Goal: Navigation & Orientation: Find specific page/section

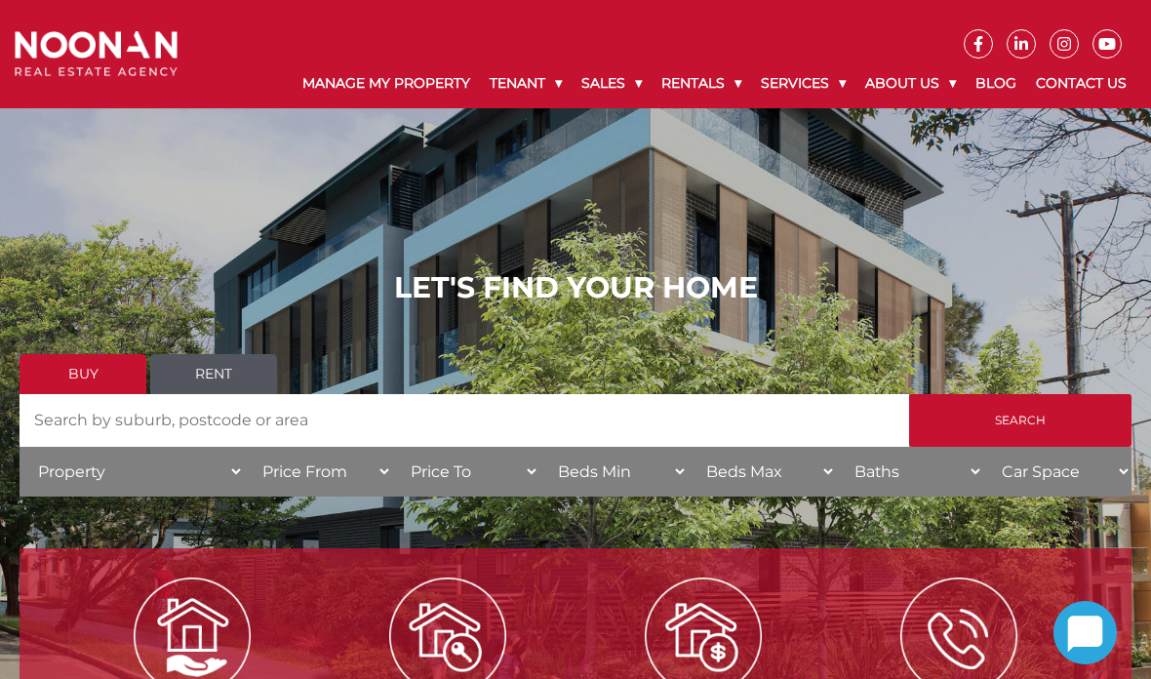
scroll to position [68, 0]
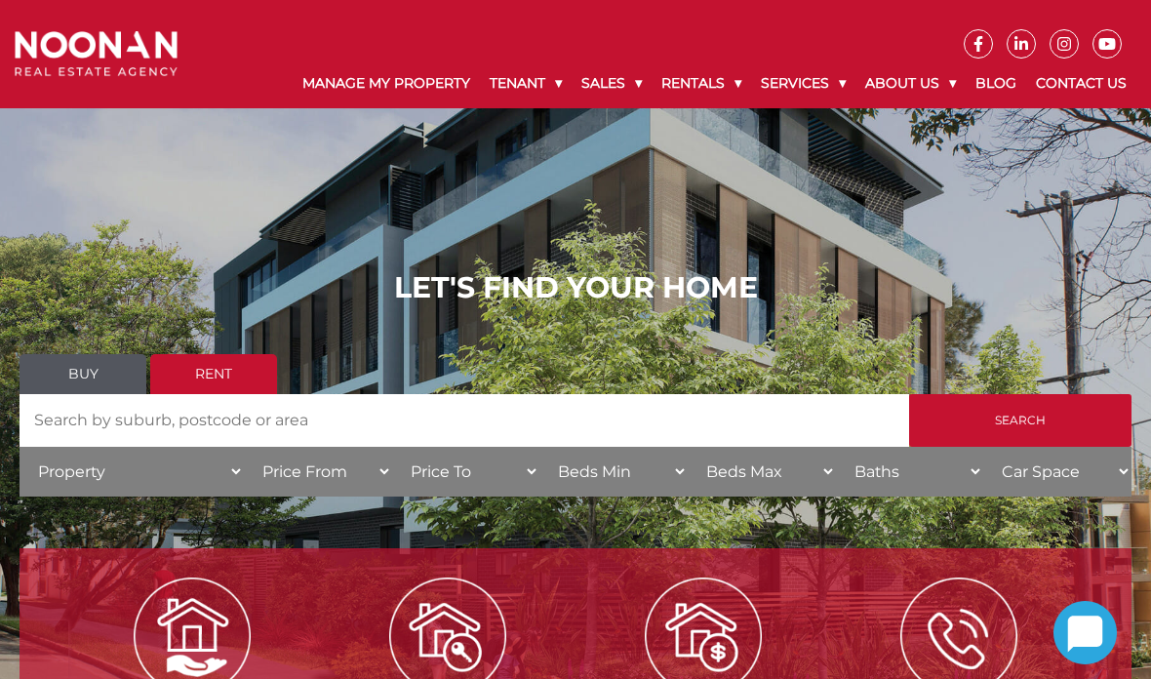
click at [432, 434] on input "Search by Address" at bounding box center [465, 420] width 890 height 53
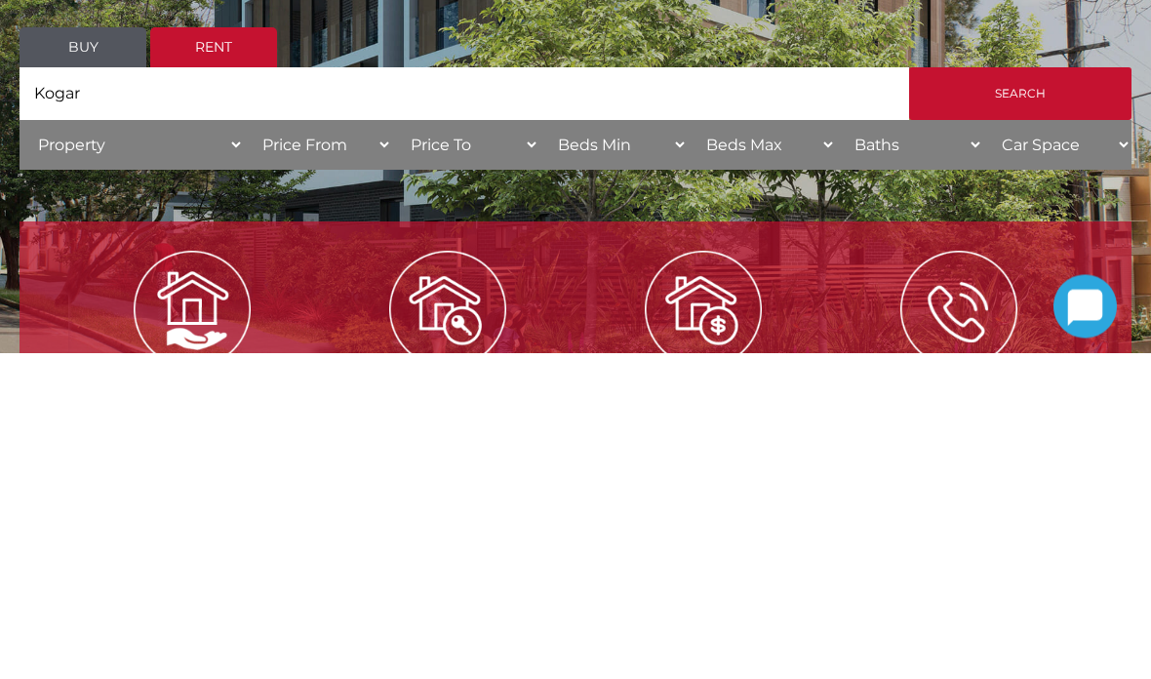
type input "[GEOGRAPHIC_DATA]"
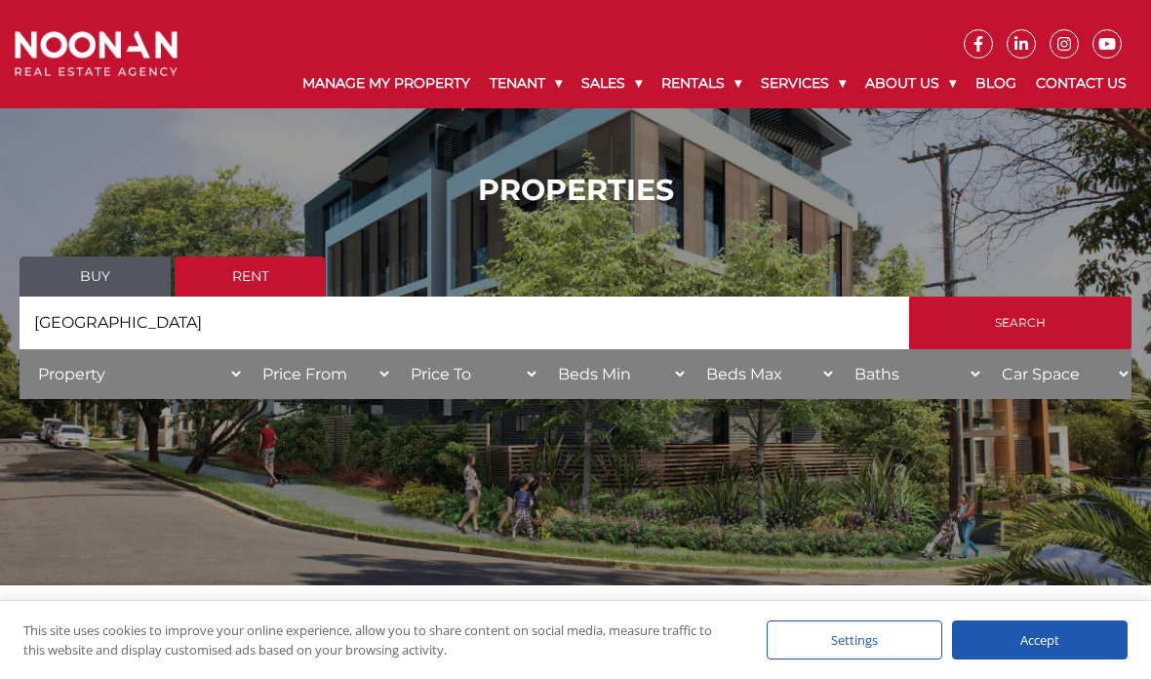
click at [892, 331] on input "Kogarh" at bounding box center [465, 323] width 890 height 53
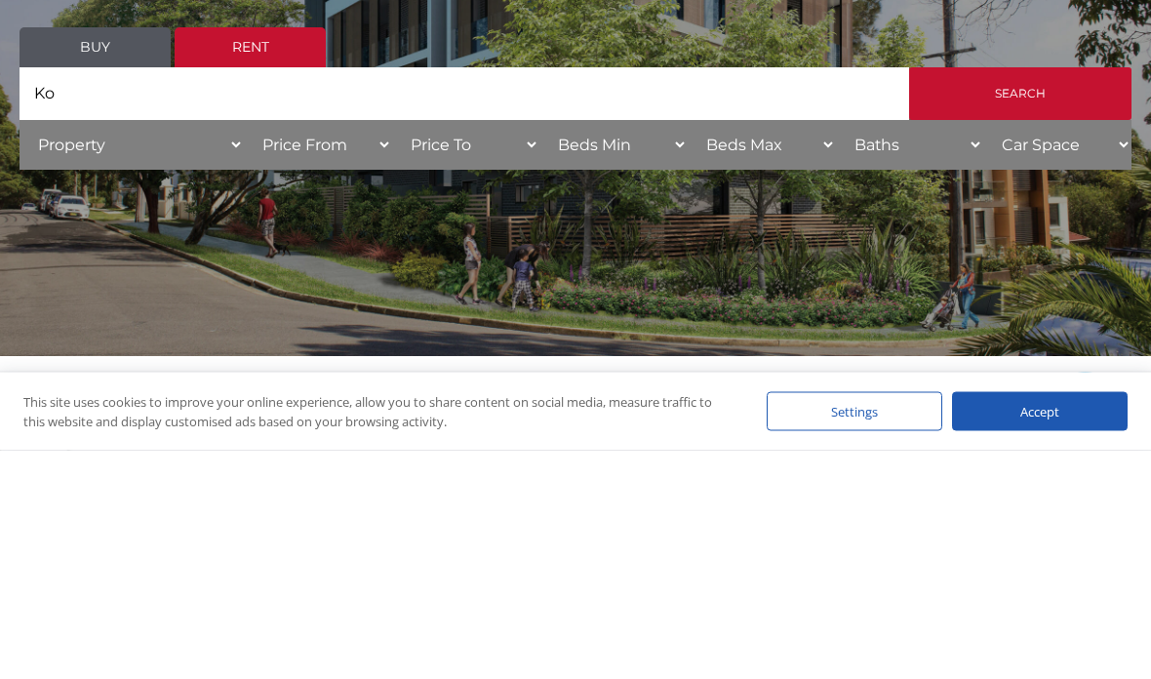
type input "K"
type input "Narwee"
click at [1014, 297] on input "Search" at bounding box center [1020, 323] width 222 height 53
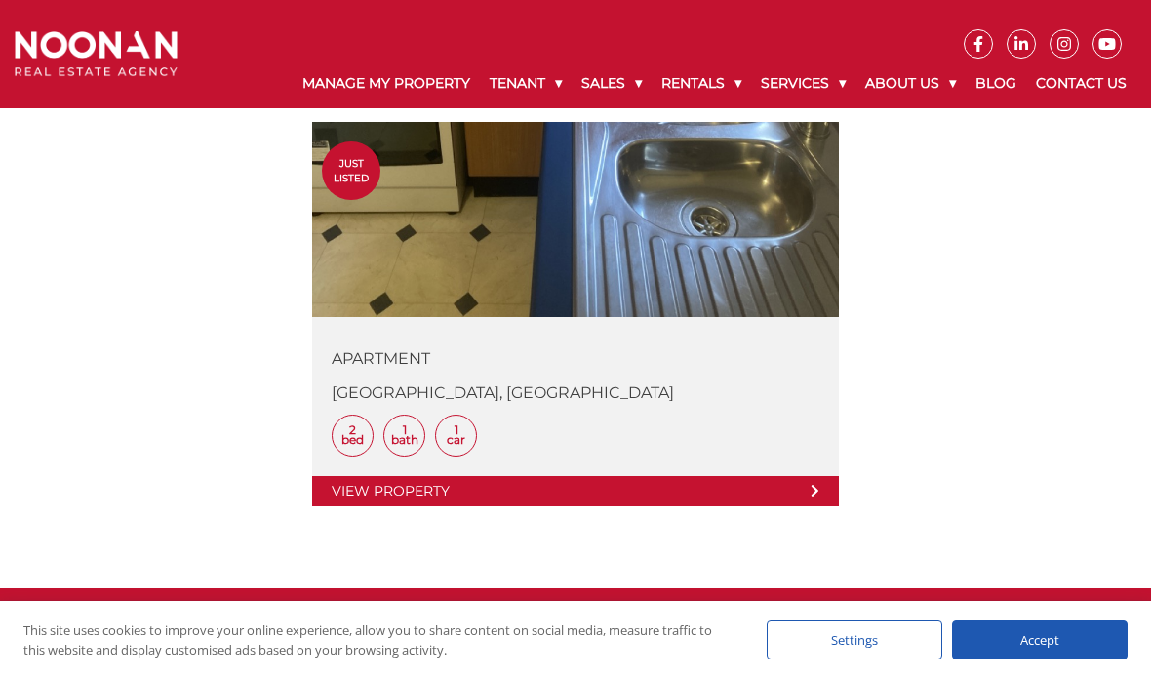
scroll to position [554, 0]
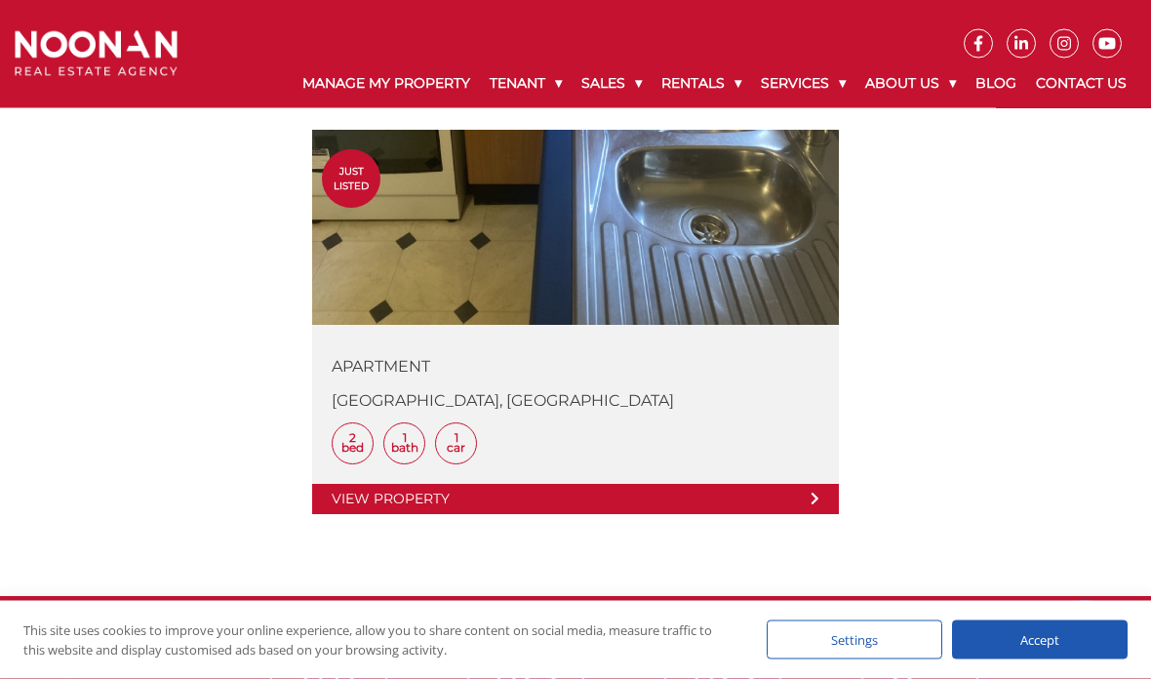
click at [605, 222] on link at bounding box center [575, 323] width 527 height 384
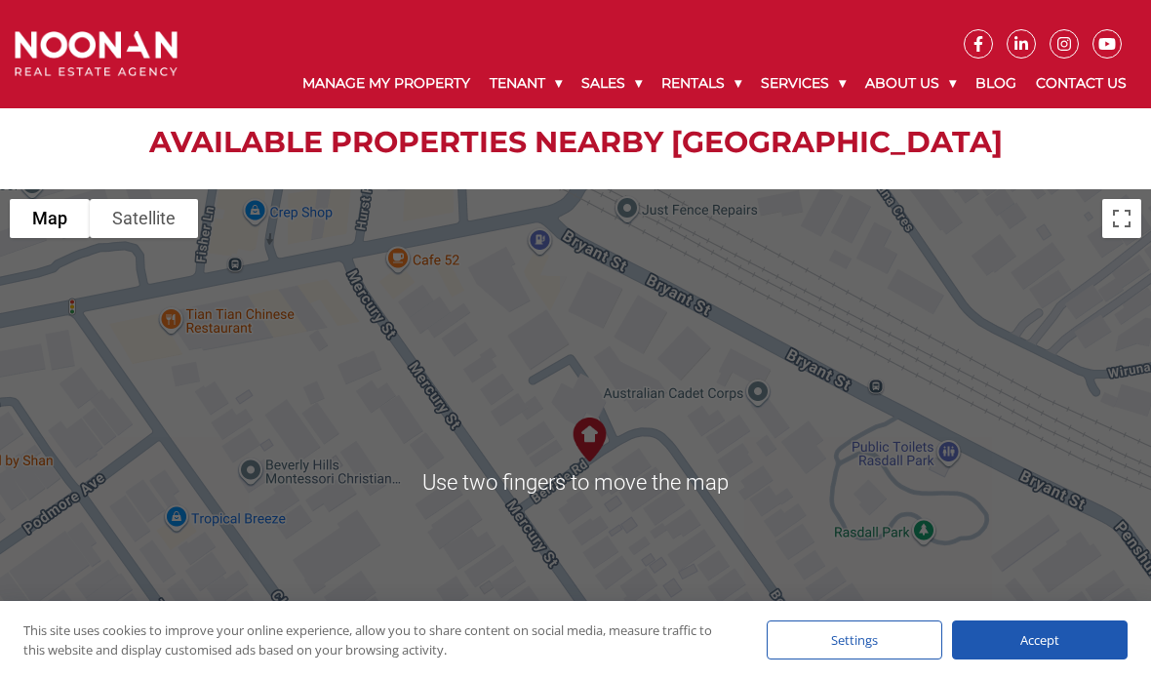
scroll to position [2487, 0]
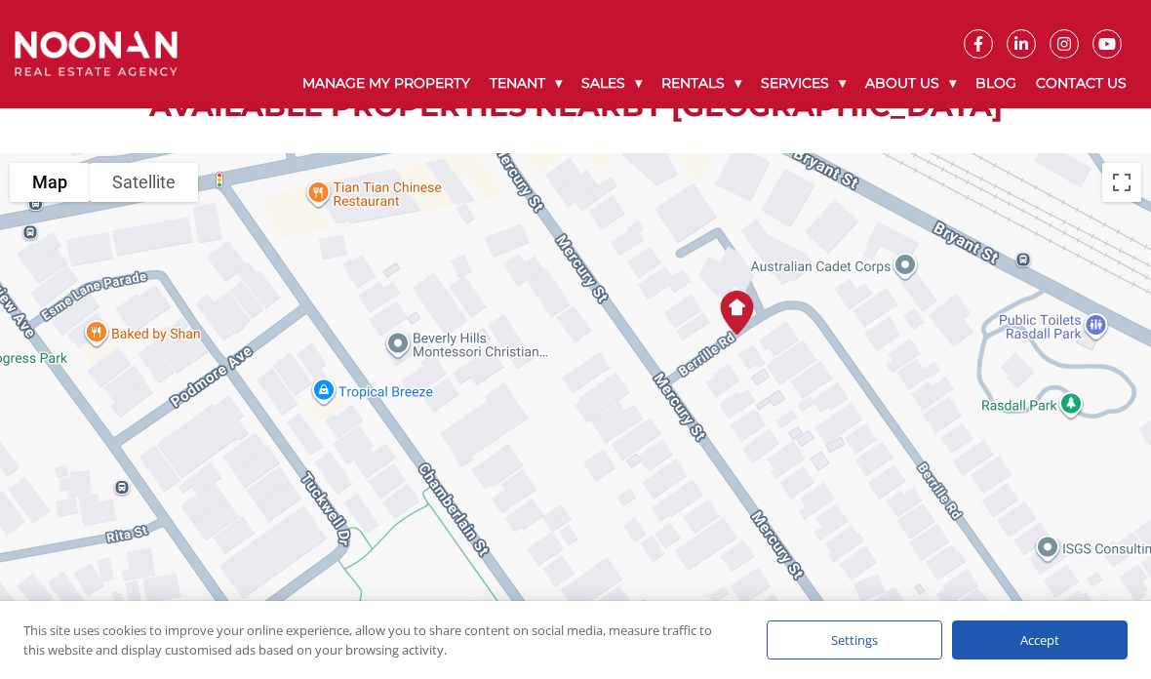
click at [479, 351] on div at bounding box center [575, 445] width 1151 height 585
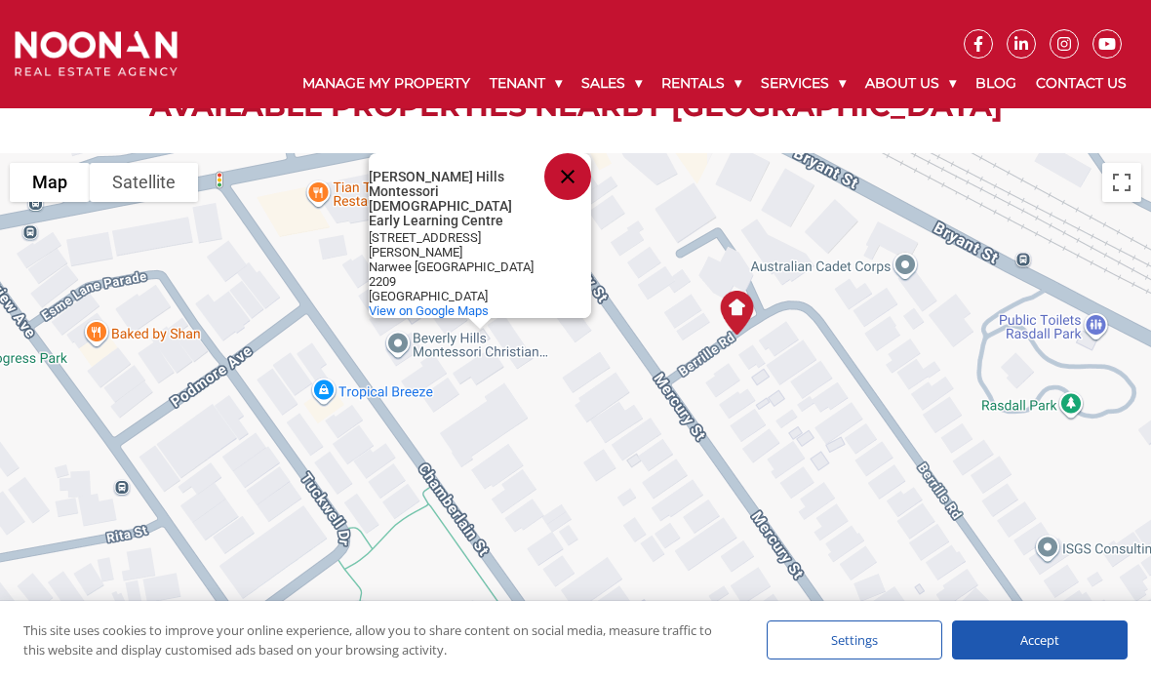
click at [418, 350] on div "[PERSON_NAME][GEOGRAPHIC_DATA][DEMOGRAPHIC_DATA] [PERSON_NAME][GEOGRAPHIC_DATA]…" at bounding box center [575, 445] width 1151 height 585
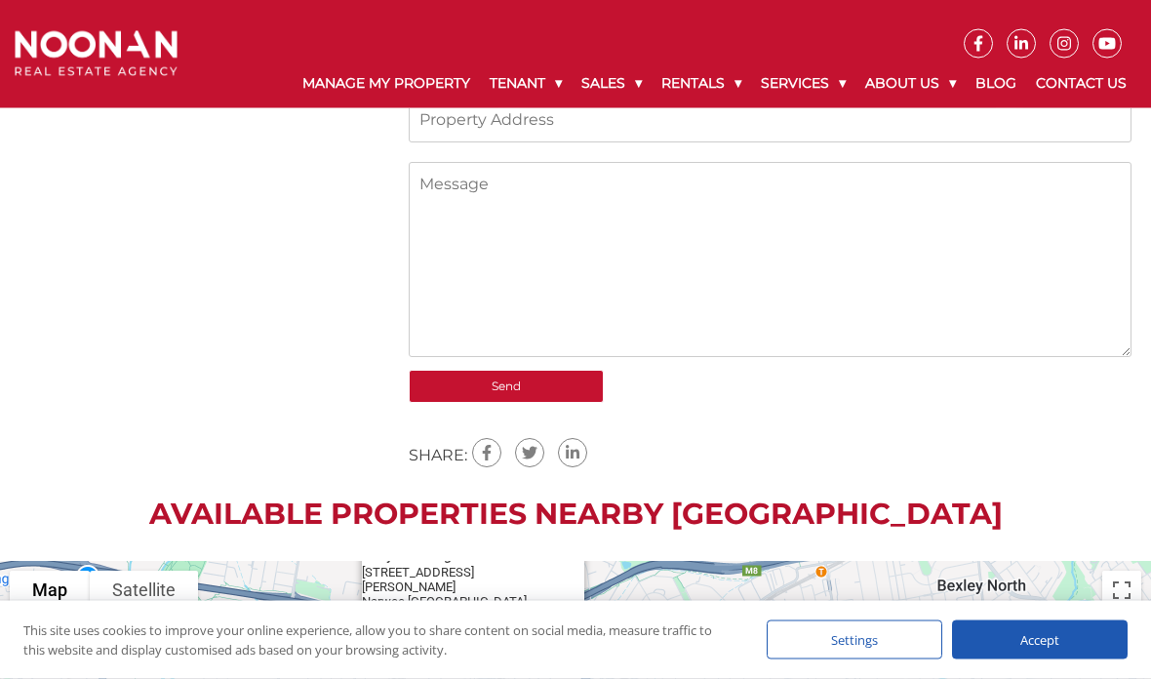
scroll to position [2068, 0]
